Goal: Find specific page/section: Find specific page/section

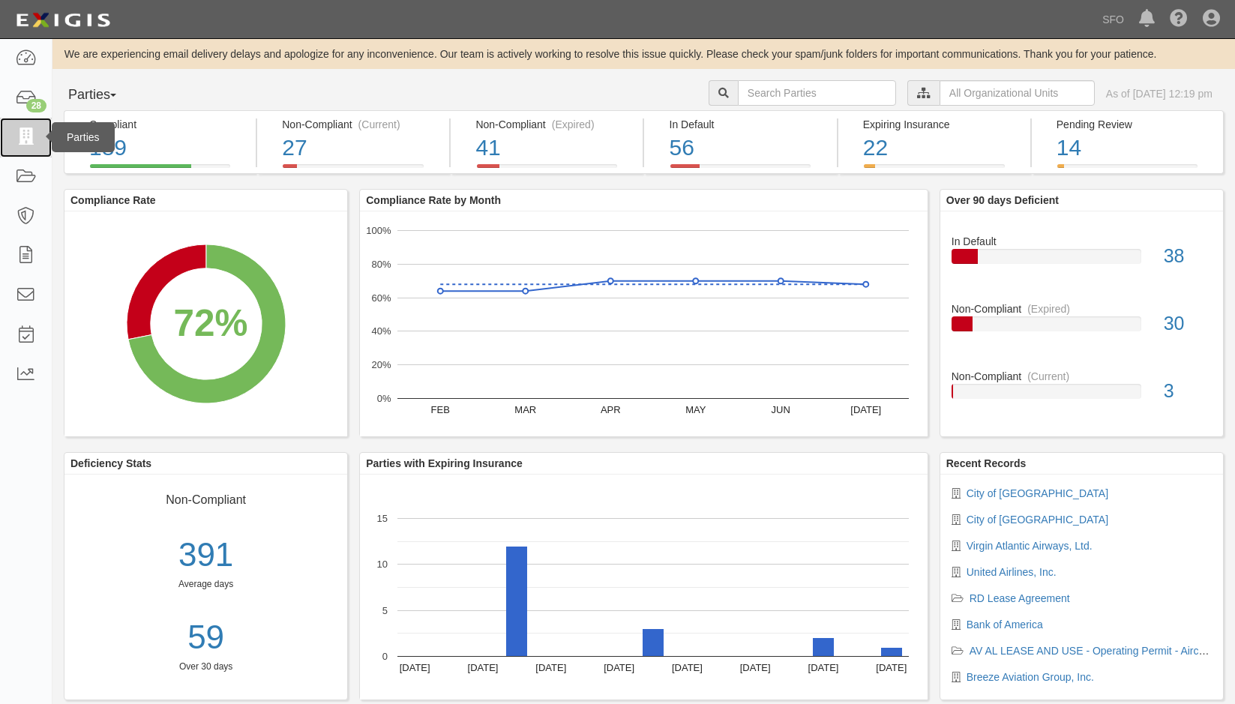
click at [23, 139] on icon at bounding box center [25, 137] width 21 height 17
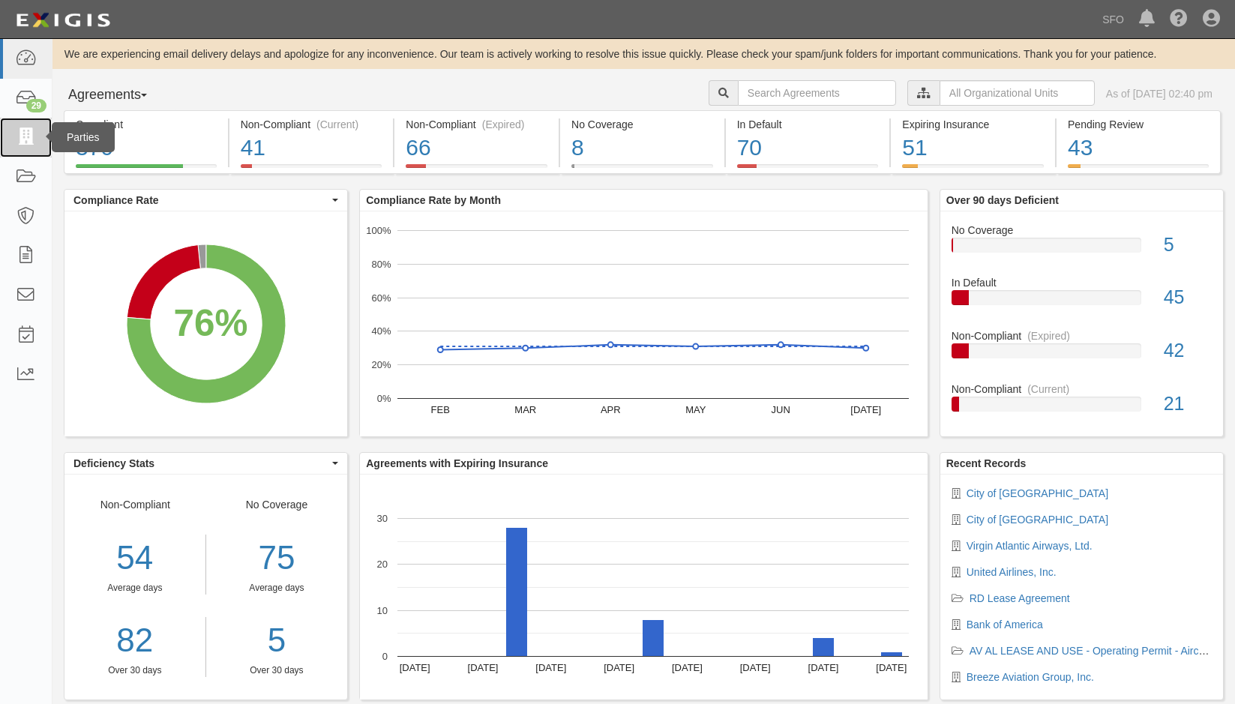
click at [39, 154] on link at bounding box center [26, 138] width 52 height 40
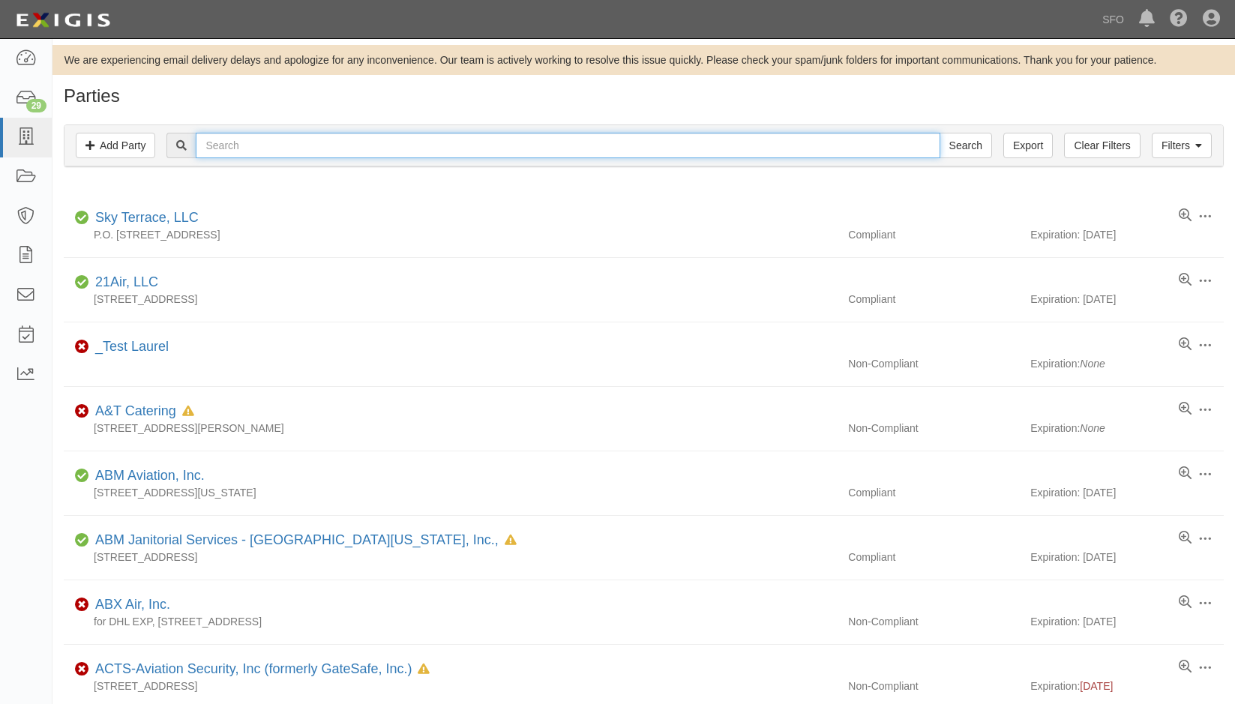
click at [329, 141] on input "text" at bounding box center [568, 145] width 744 height 25
type input "ssp"
click at [939, 133] on input "Search" at bounding box center [965, 145] width 52 height 25
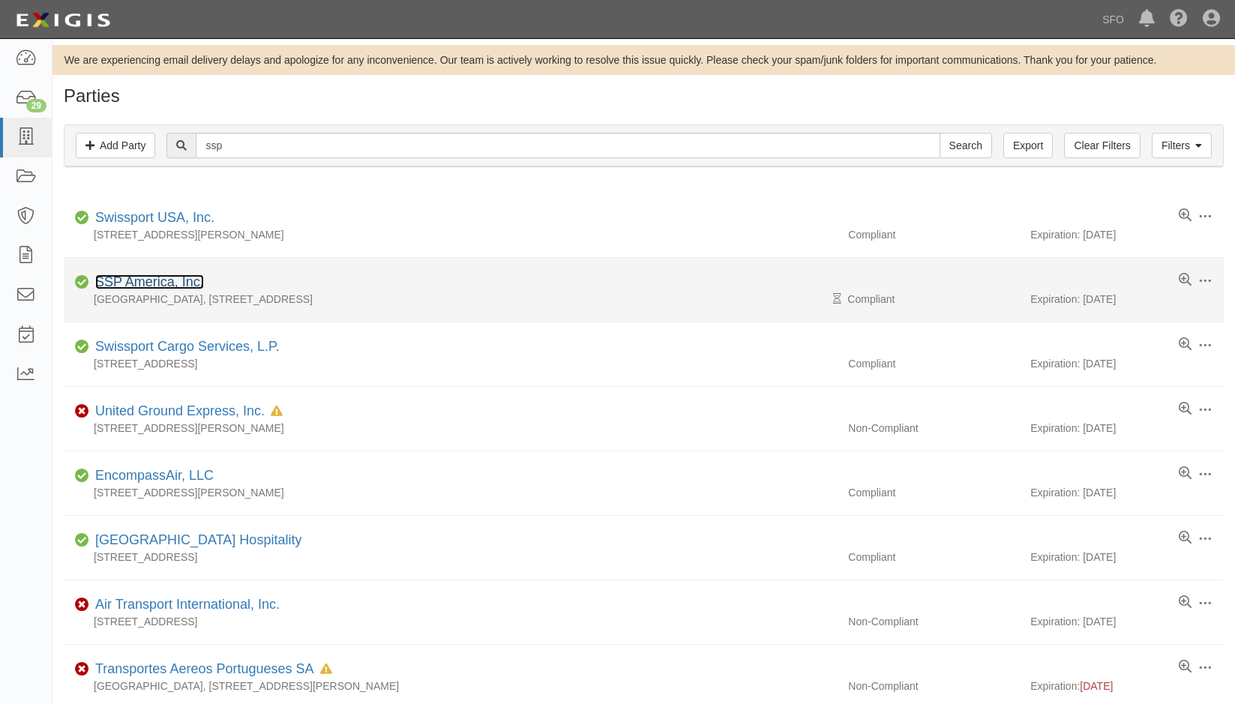
click at [163, 276] on link "SSP America, Inc." at bounding box center [149, 281] width 109 height 15
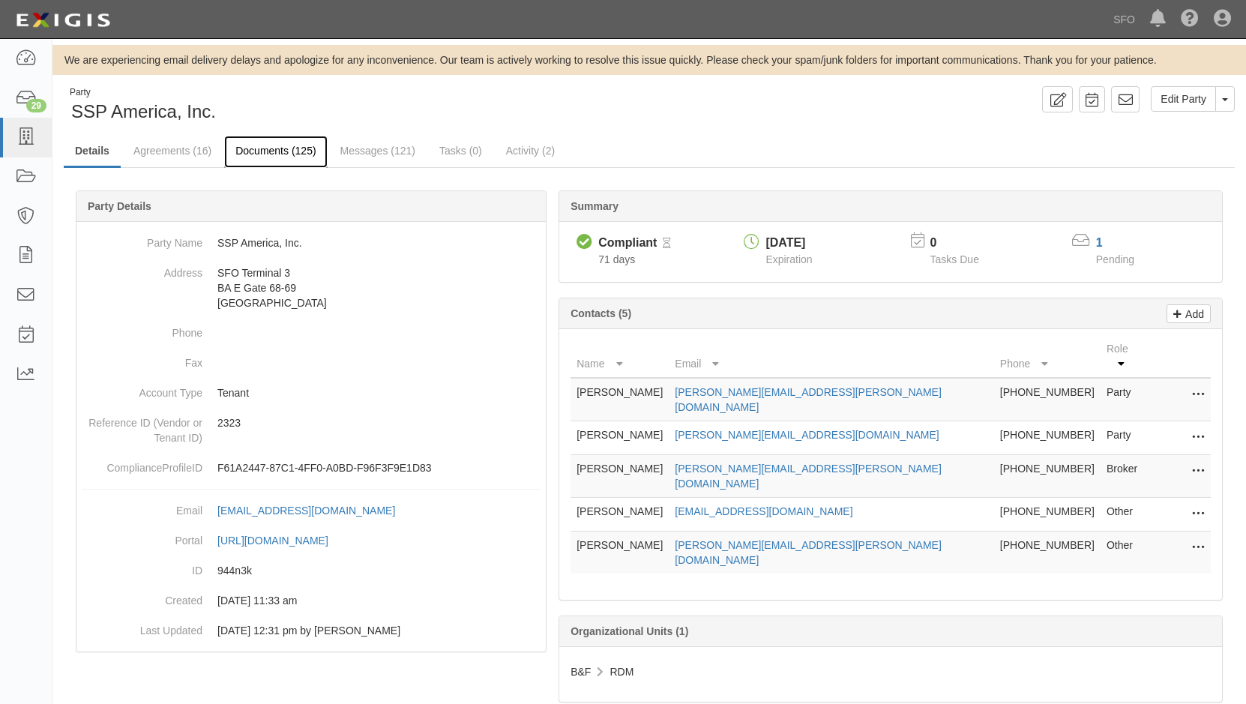
click at [237, 149] on link "Documents (125)" at bounding box center [275, 152] width 103 height 32
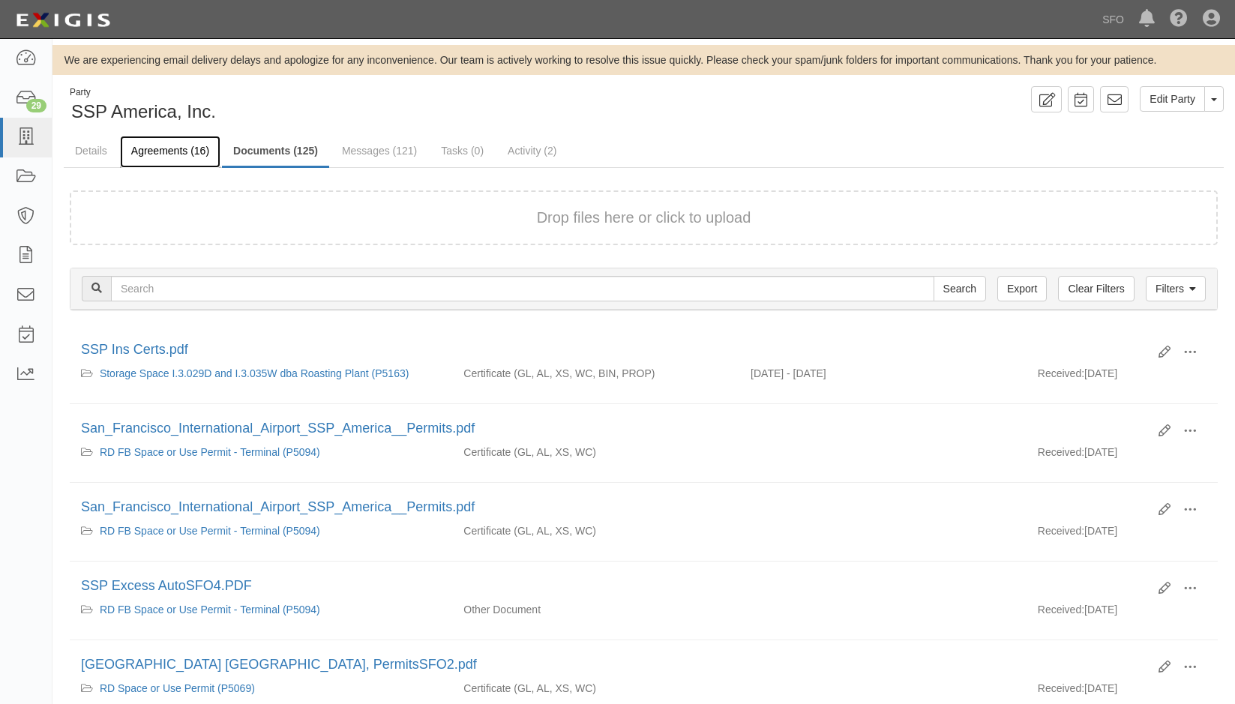
click at [189, 145] on link "Agreements (16)" at bounding box center [170, 152] width 100 height 32
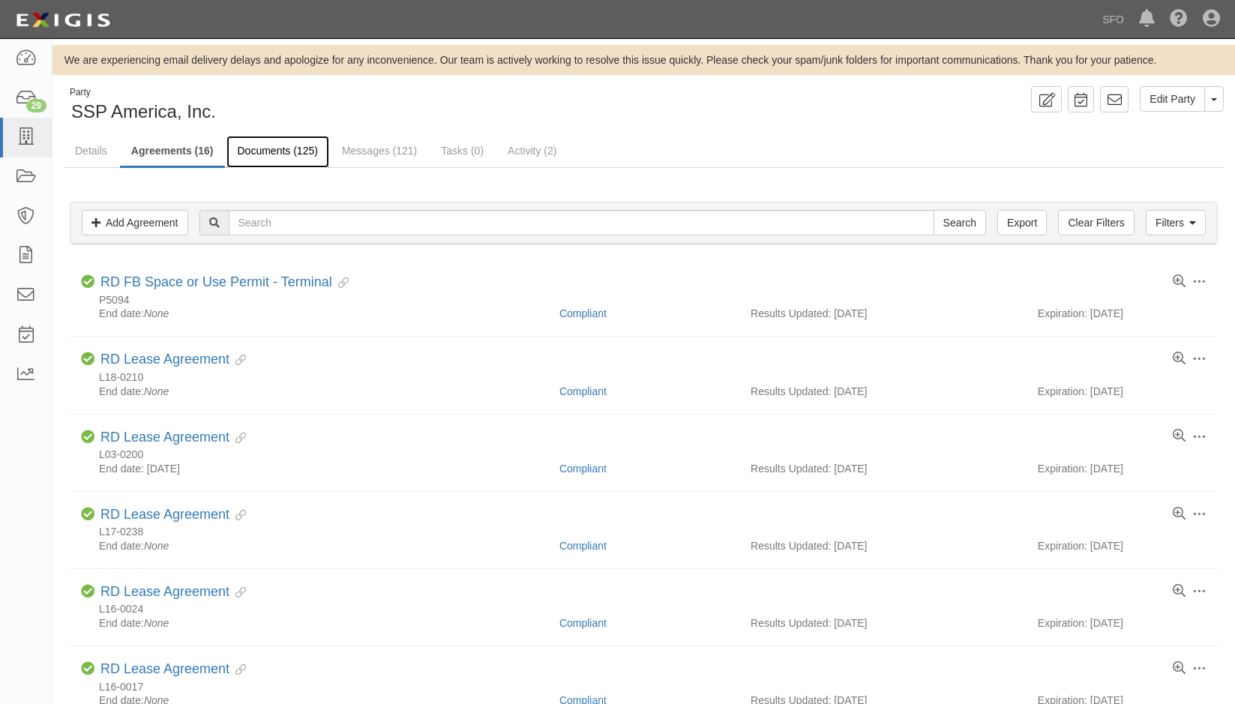
click at [294, 148] on link "Documents (125)" at bounding box center [277, 152] width 103 height 32
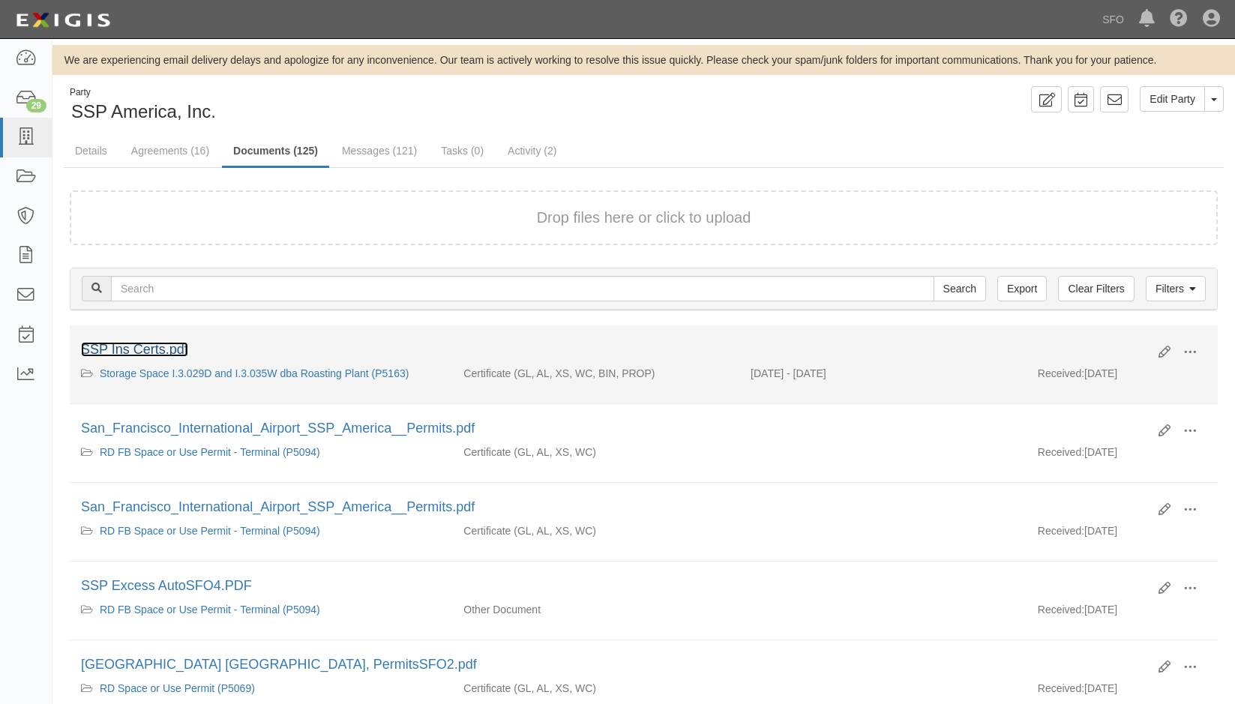
click at [144, 344] on link "SSP Ins Certs.pdf" at bounding box center [134, 349] width 107 height 15
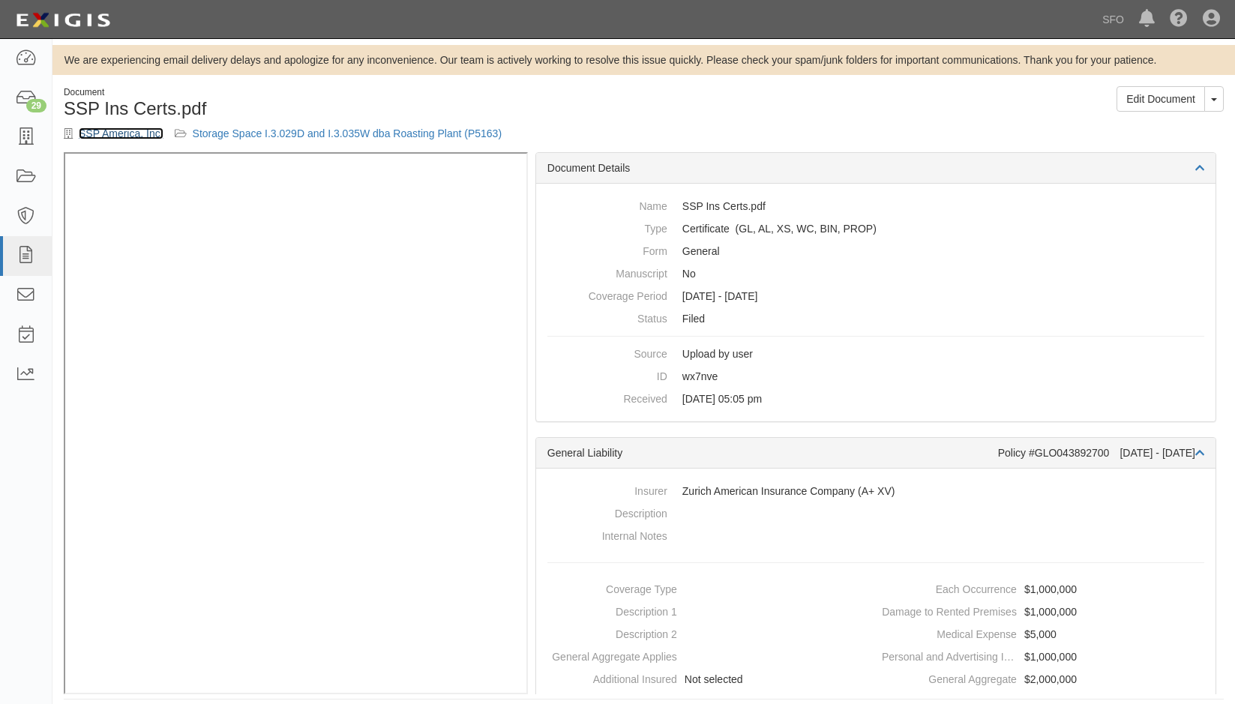
click at [138, 127] on link "SSP America, Inc." at bounding box center [121, 133] width 85 height 12
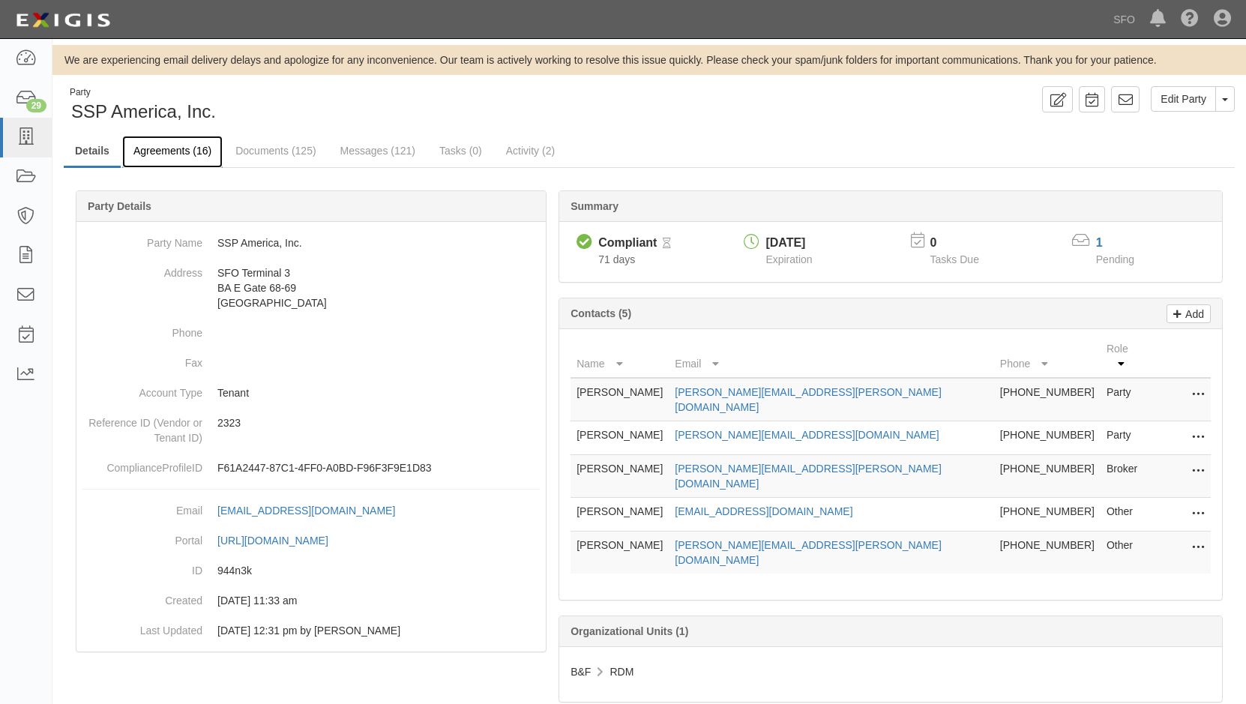
click at [190, 156] on link "Agreements (16)" at bounding box center [172, 152] width 100 height 32
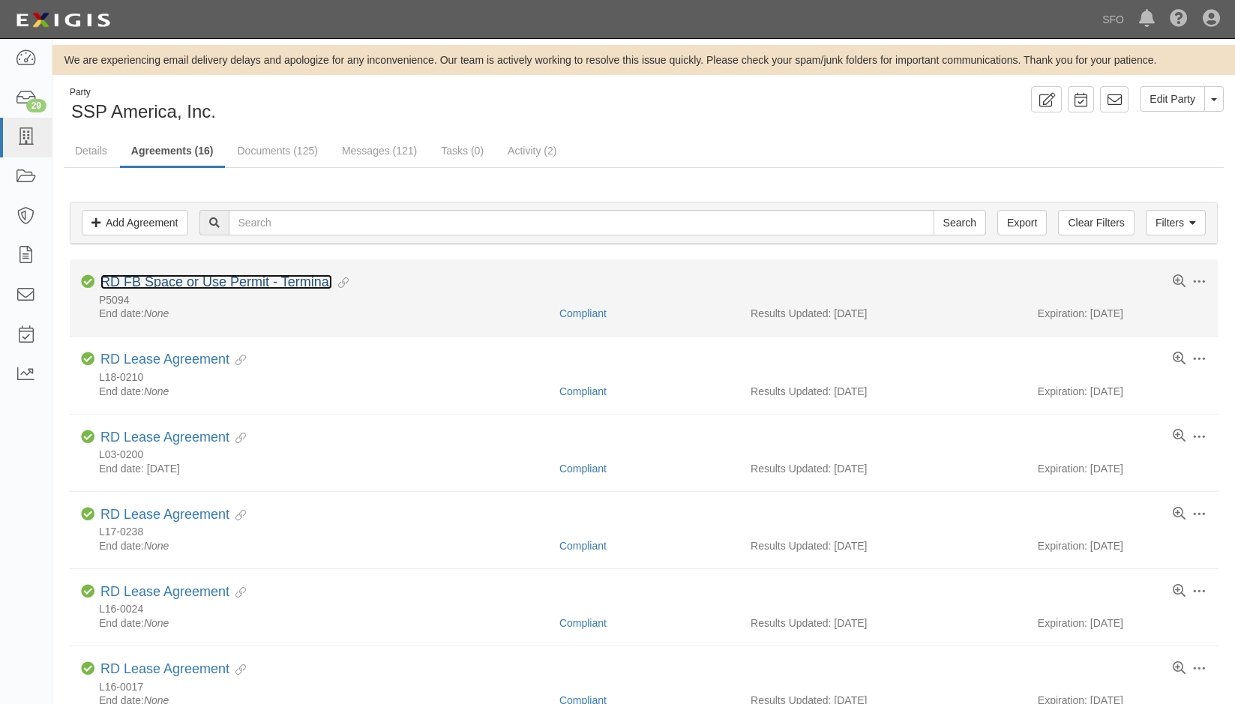
click at [154, 280] on link "RD FB Space or Use Permit - Terminal" at bounding box center [216, 281] width 232 height 15
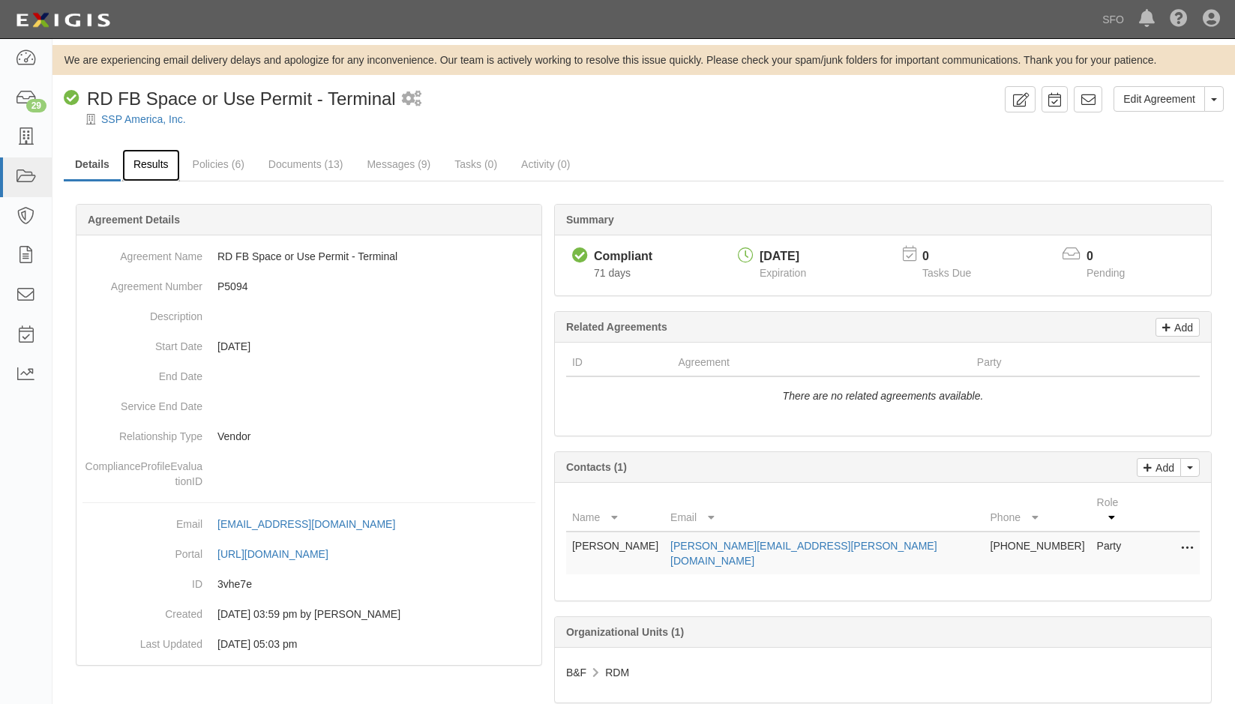
click at [157, 163] on link "Results" at bounding box center [151, 165] width 58 height 32
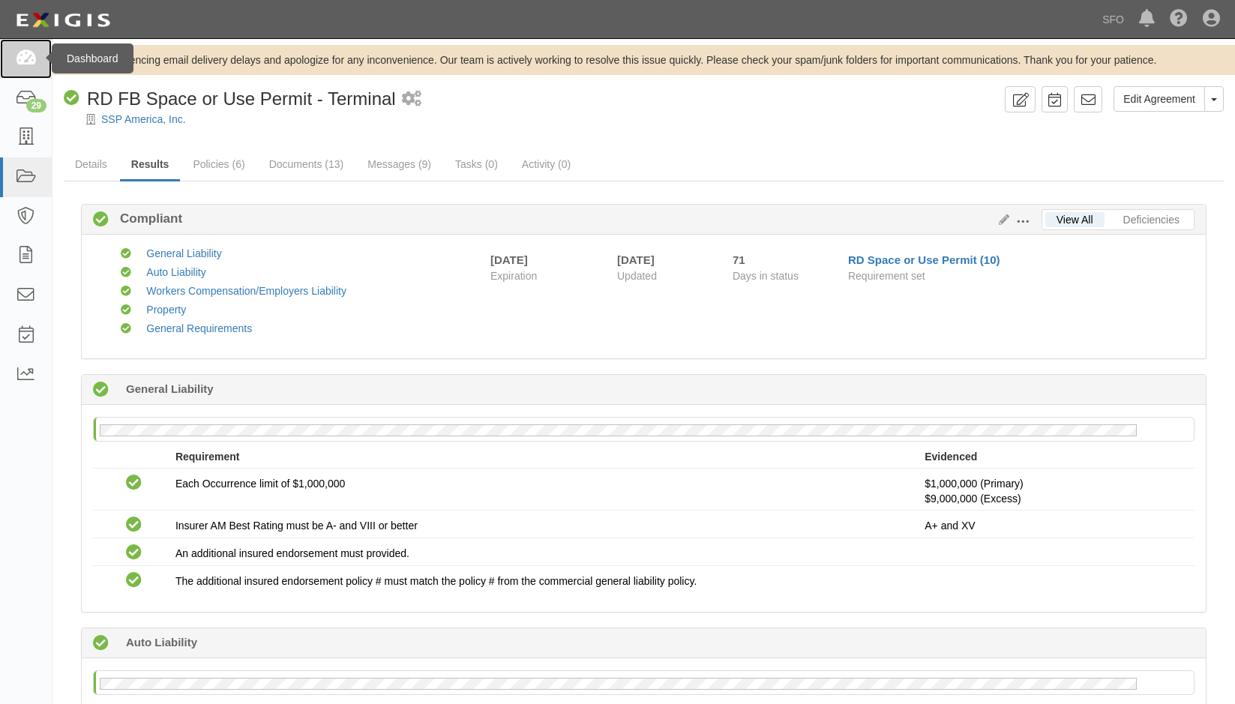
click at [11, 52] on link at bounding box center [26, 59] width 52 height 40
